Goal: Task Accomplishment & Management: Use online tool/utility

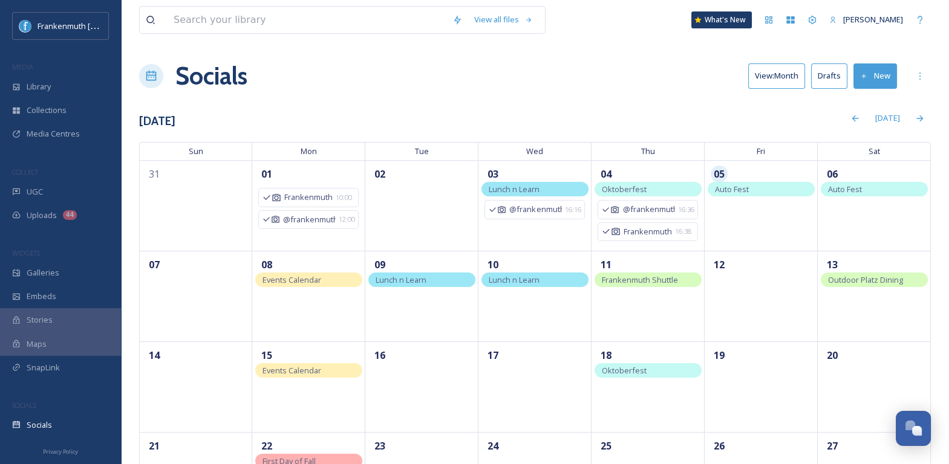
click at [850, 189] on span "Auto Fest" at bounding box center [845, 189] width 34 height 11
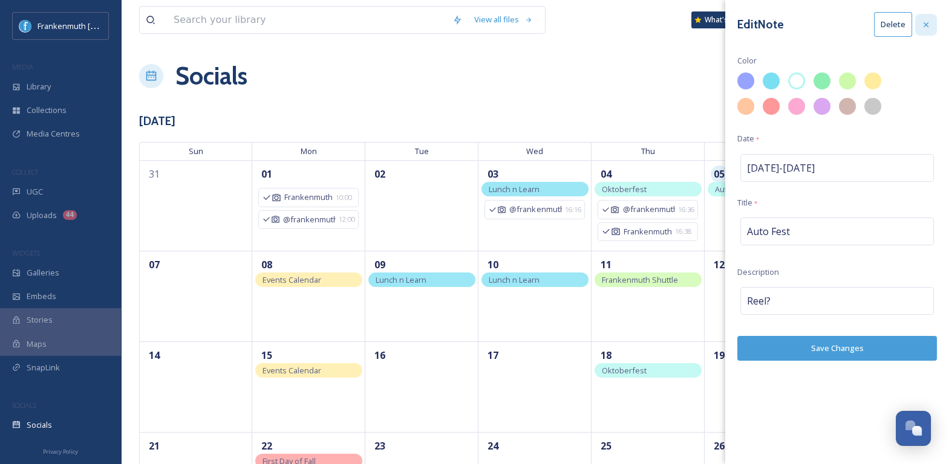
click at [923, 28] on icon at bounding box center [926, 25] width 10 height 10
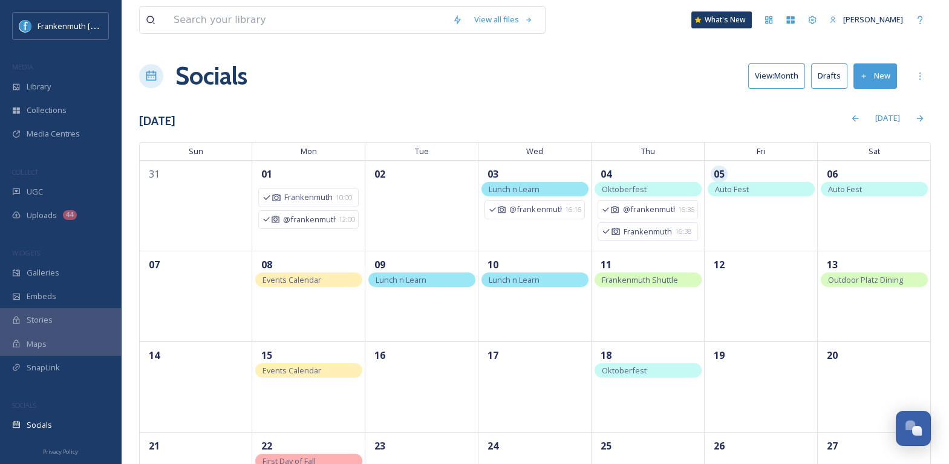
click at [772, 189] on div "Auto Fest" at bounding box center [761, 189] width 107 height 15
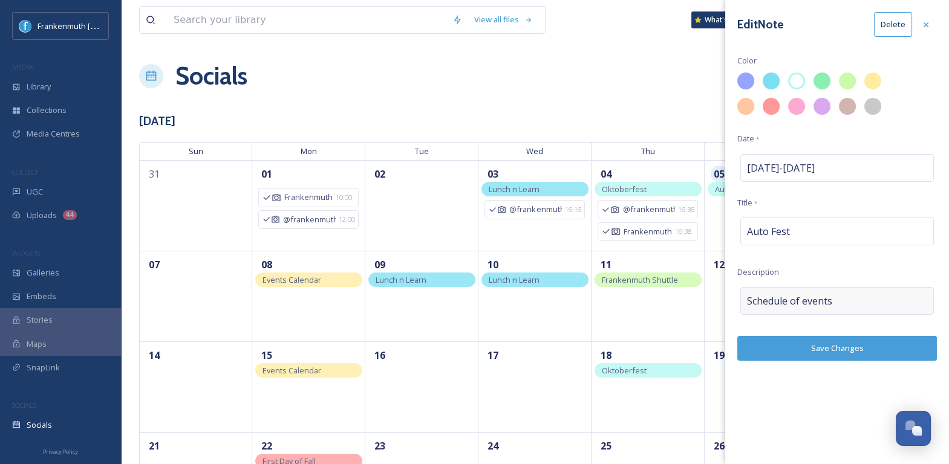
click at [839, 301] on div "Schedule of events" at bounding box center [837, 301] width 194 height 28
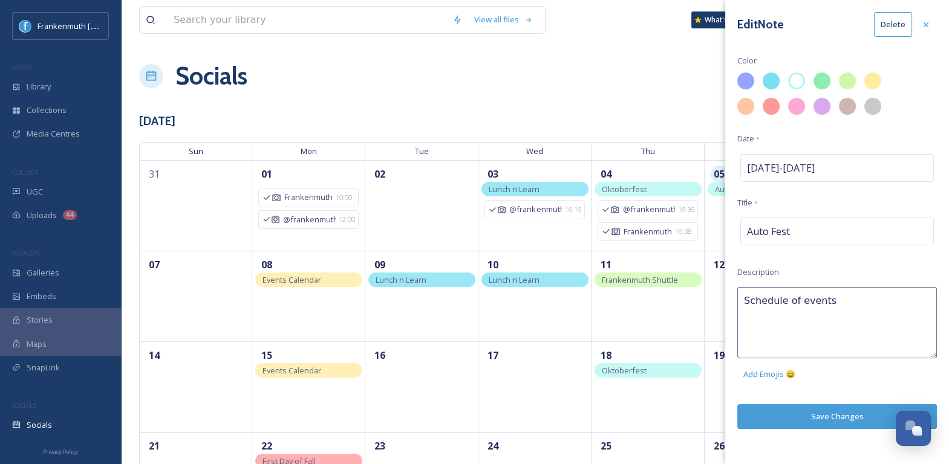
click at [839, 301] on textarea "Schedule of events" at bounding box center [837, 322] width 200 height 71
type textarea "\"
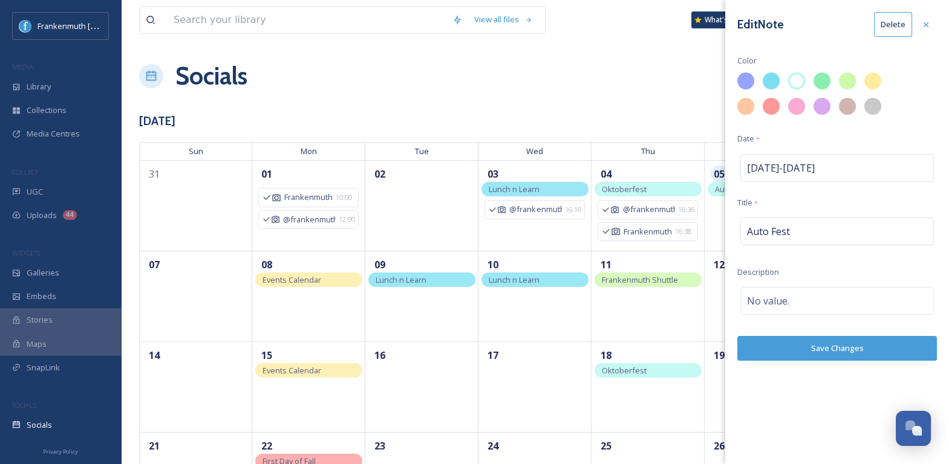
click at [857, 405] on div "Edit Note Delete Color Date * Sep 5 - Sep 5 Title * Auto Fest Description No va…" at bounding box center [837, 232] width 224 height 464
click at [864, 362] on div "Edit Note Delete Color Date * Sep 5 - Sep 5 Title * Auto Fest Description No va…" at bounding box center [837, 186] width 224 height 373
click at [859, 342] on button "Save Changes" at bounding box center [837, 348] width 200 height 25
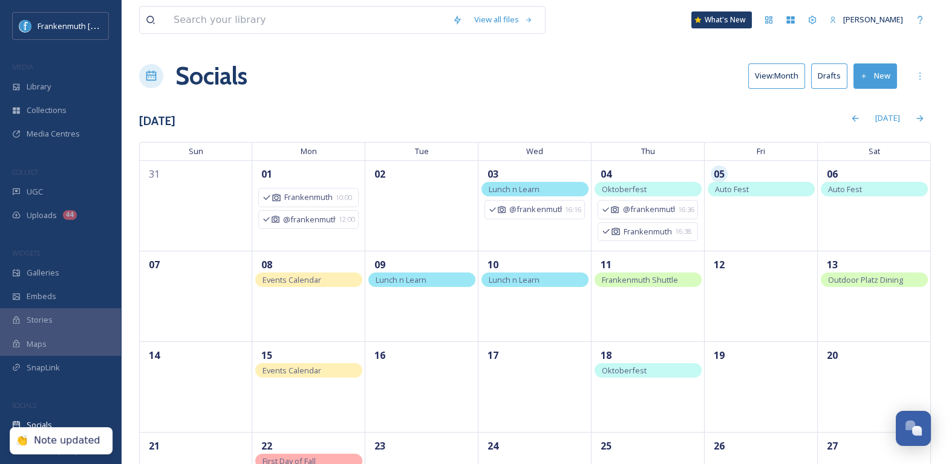
click at [874, 190] on div "Auto Fest" at bounding box center [874, 189] width 107 height 15
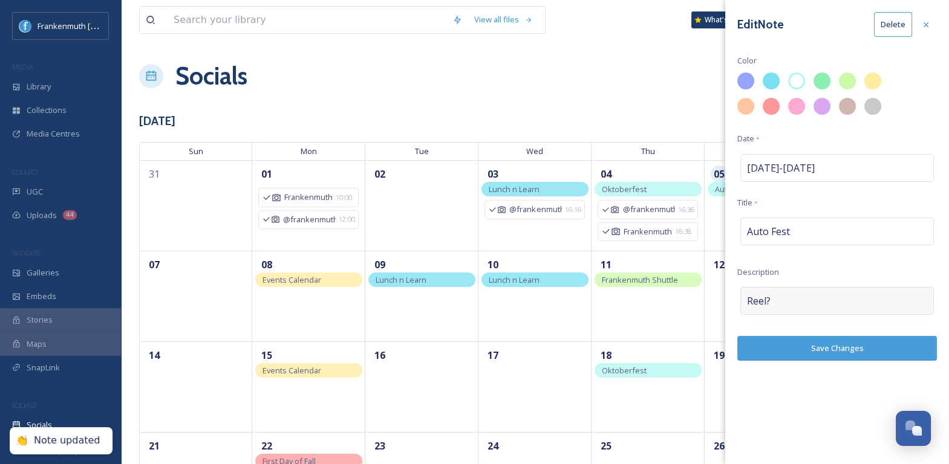
click at [815, 306] on div "Reel?" at bounding box center [837, 301] width 194 height 28
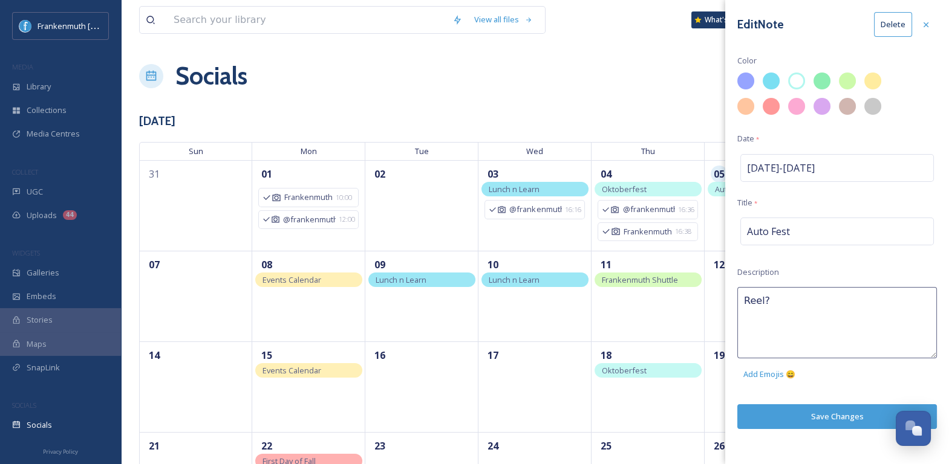
click at [815, 306] on textarea "Reel?" at bounding box center [837, 322] width 200 height 71
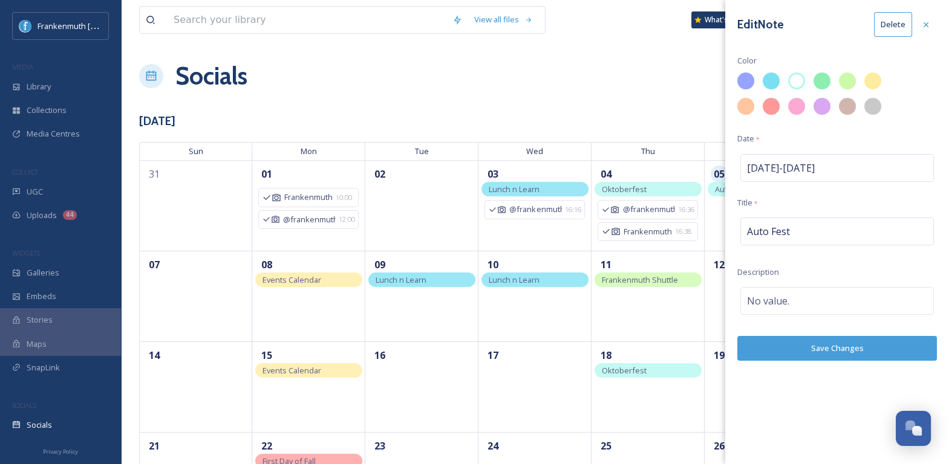
click at [837, 425] on div "Edit Note Delete Color Date * Sep 6 - Sep 6 Title * Auto Fest Description No va…" at bounding box center [837, 232] width 224 height 464
click at [847, 353] on button "Save Changes" at bounding box center [837, 348] width 200 height 25
